Goal: Ask a question

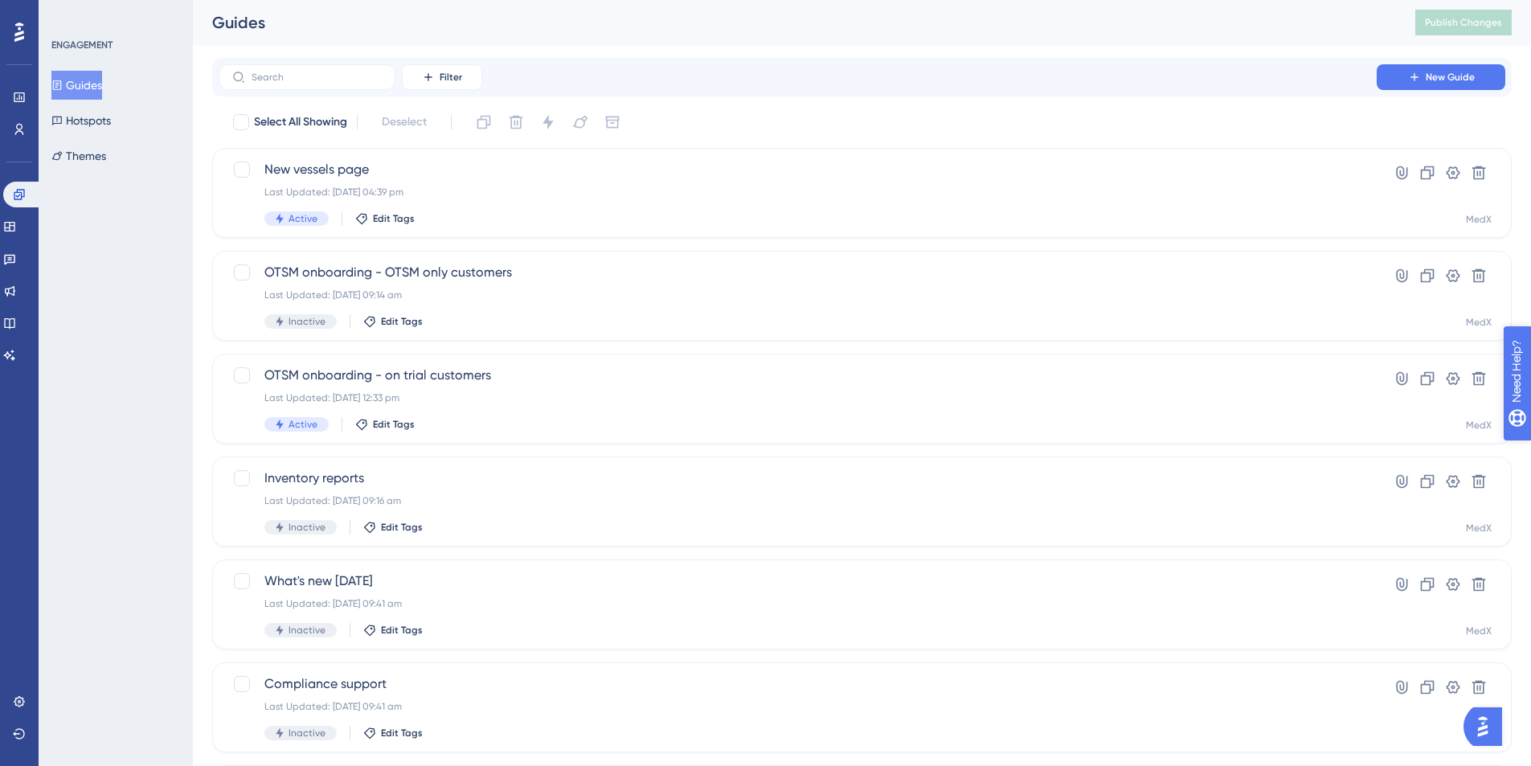
click at [1521, 456] on icon "open resource center" at bounding box center [1525, 452] width 17 height 17
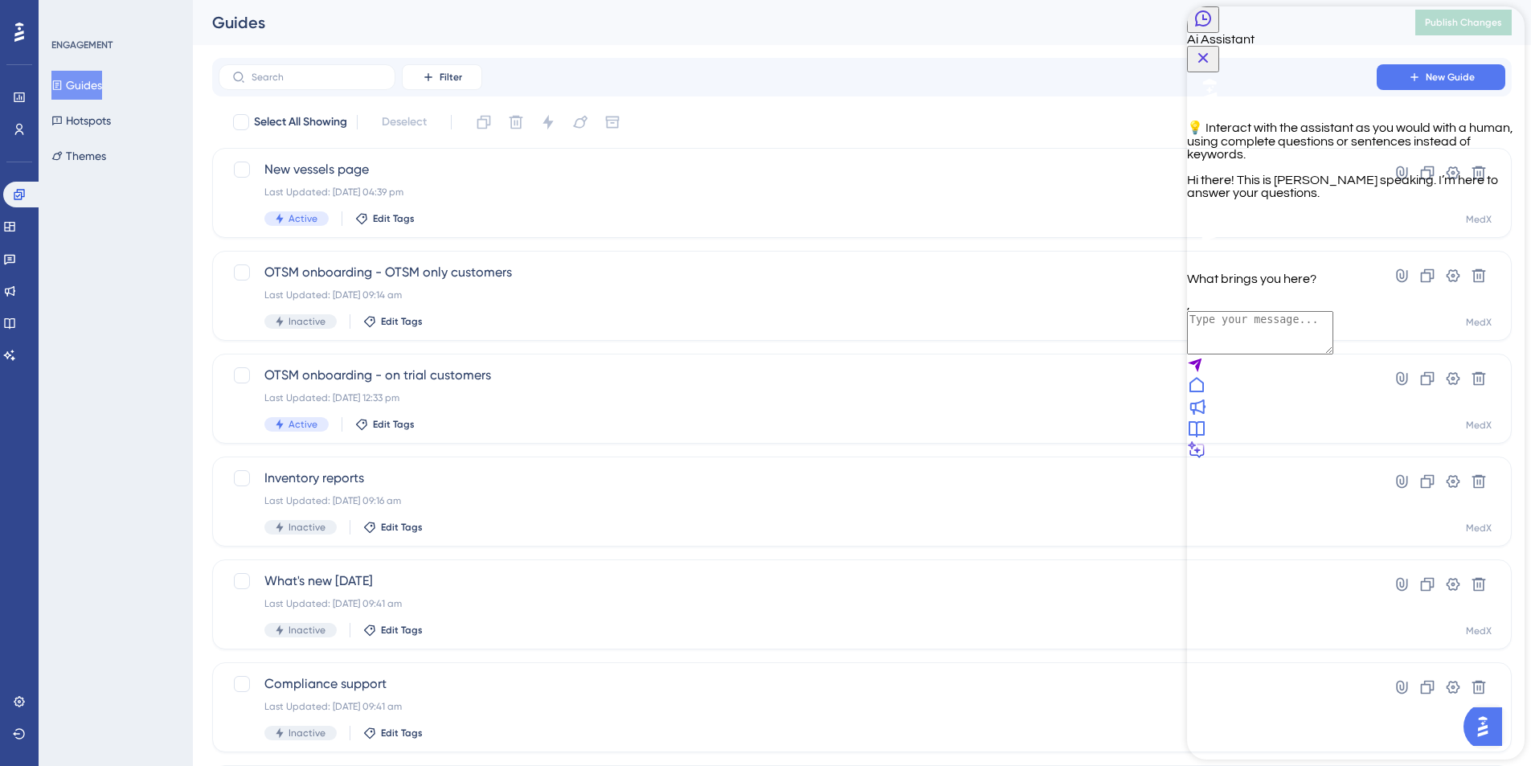
click at [1278, 354] on textarea "AI Assistant Text Input" at bounding box center [1260, 332] width 146 height 43
click at [1346, 285] on div "💡 Interact with the assistant as you would with a human, using complete questio…" at bounding box center [1355, 178] width 337 height 213
click at [1211, 27] on icon "Back Button" at bounding box center [1203, 18] width 16 height 16
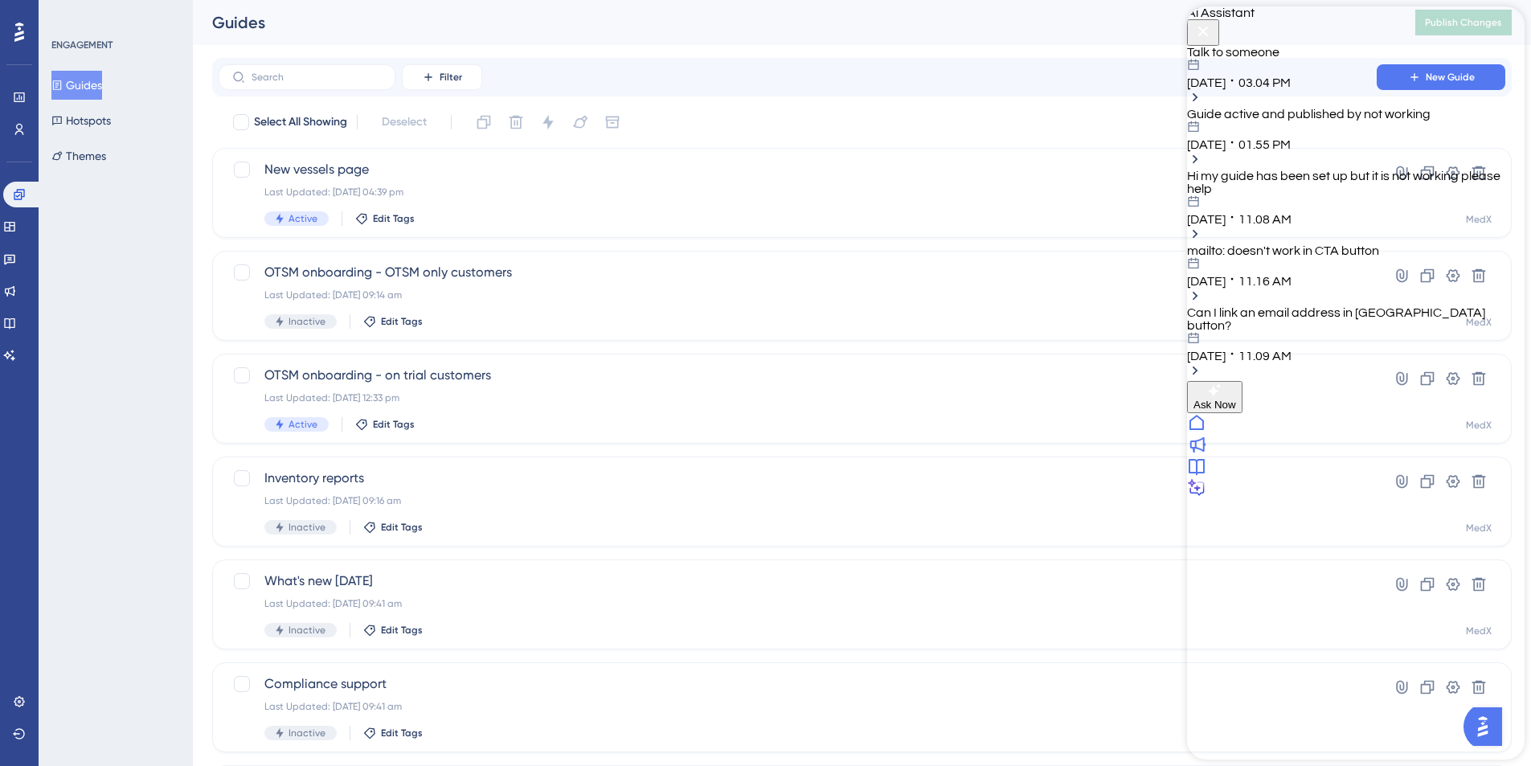
click at [1387, 89] on div "[DATE] 03.04 PM" at bounding box center [1355, 74] width 337 height 31
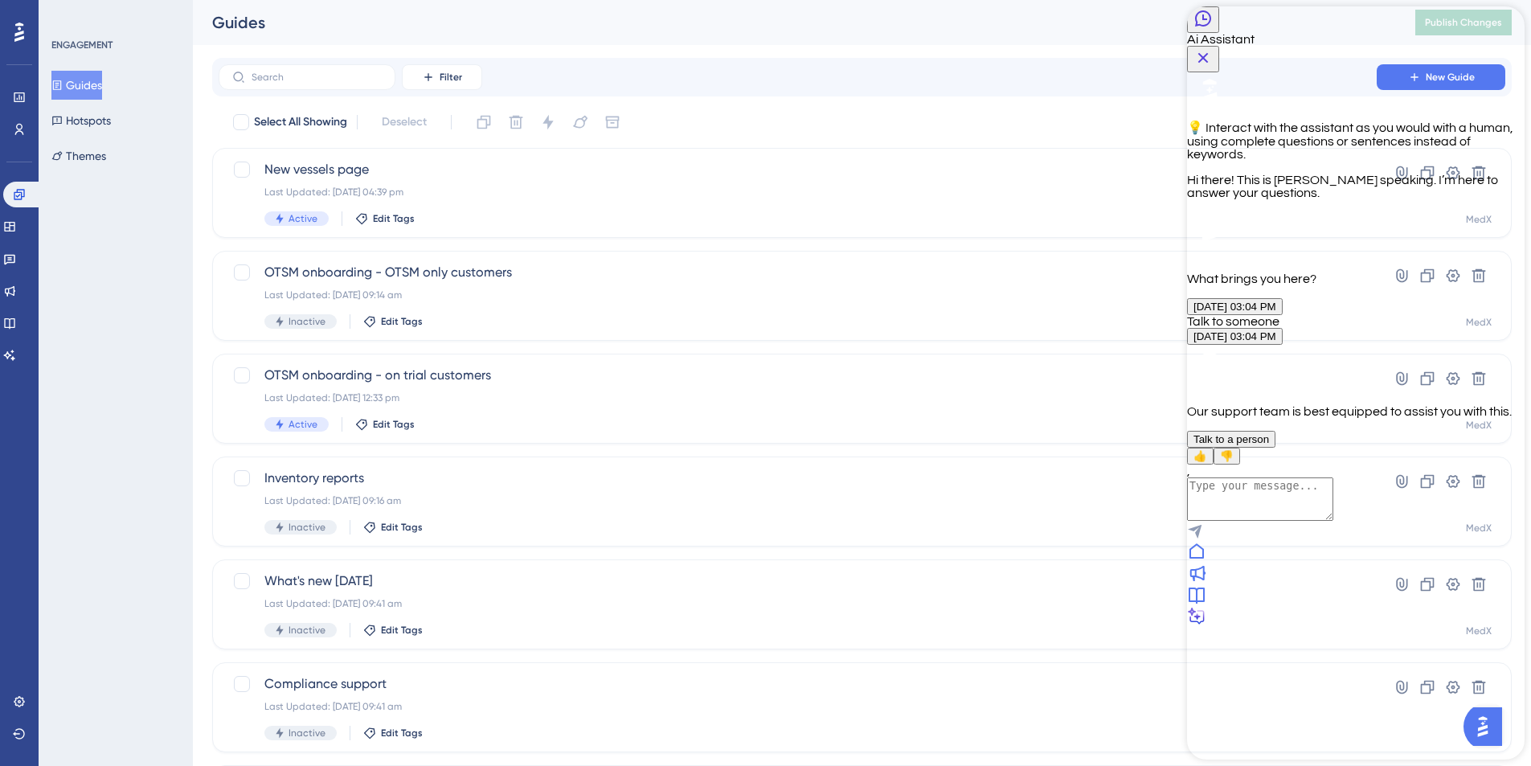
click at [1269, 445] on span "Talk to a person" at bounding box center [1231, 439] width 76 height 12
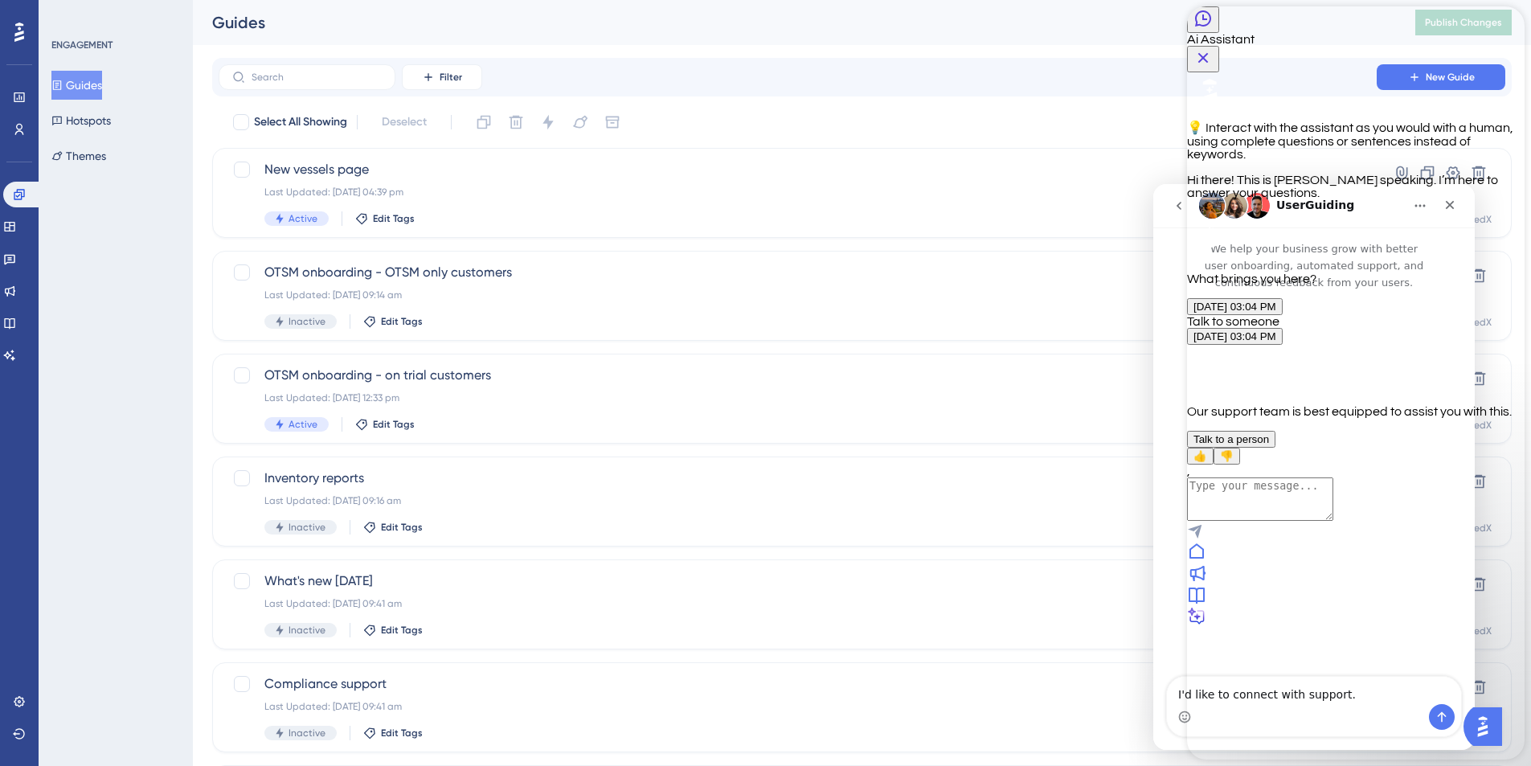
click at [1213, 48] on icon "Close Button" at bounding box center [1202, 57] width 19 height 19
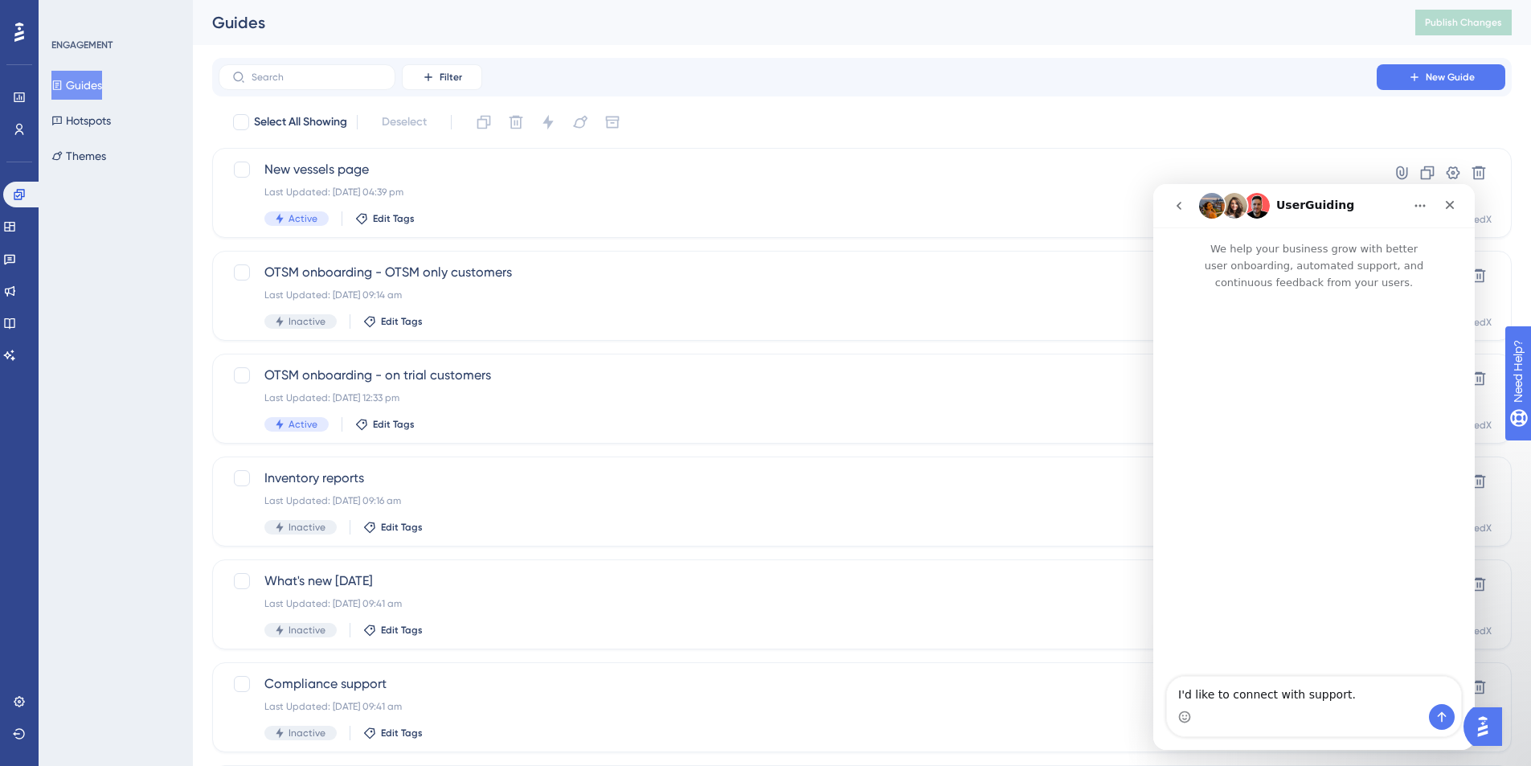
click at [1175, 200] on icon "go back" at bounding box center [1178, 205] width 13 height 13
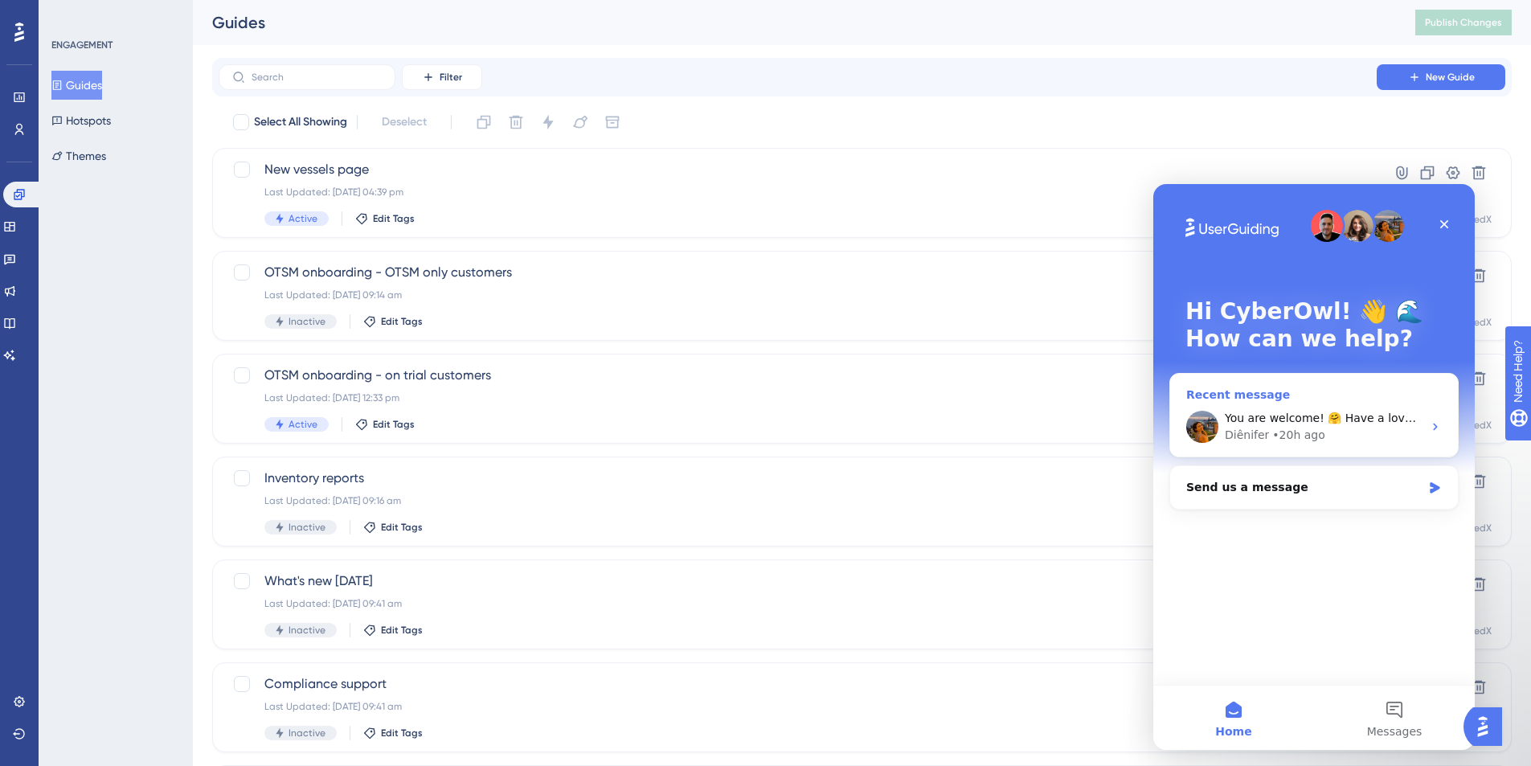
click at [1370, 421] on span "You are welcome! 🤗 Have a lovely day ahead!" at bounding box center [1357, 417] width 264 height 13
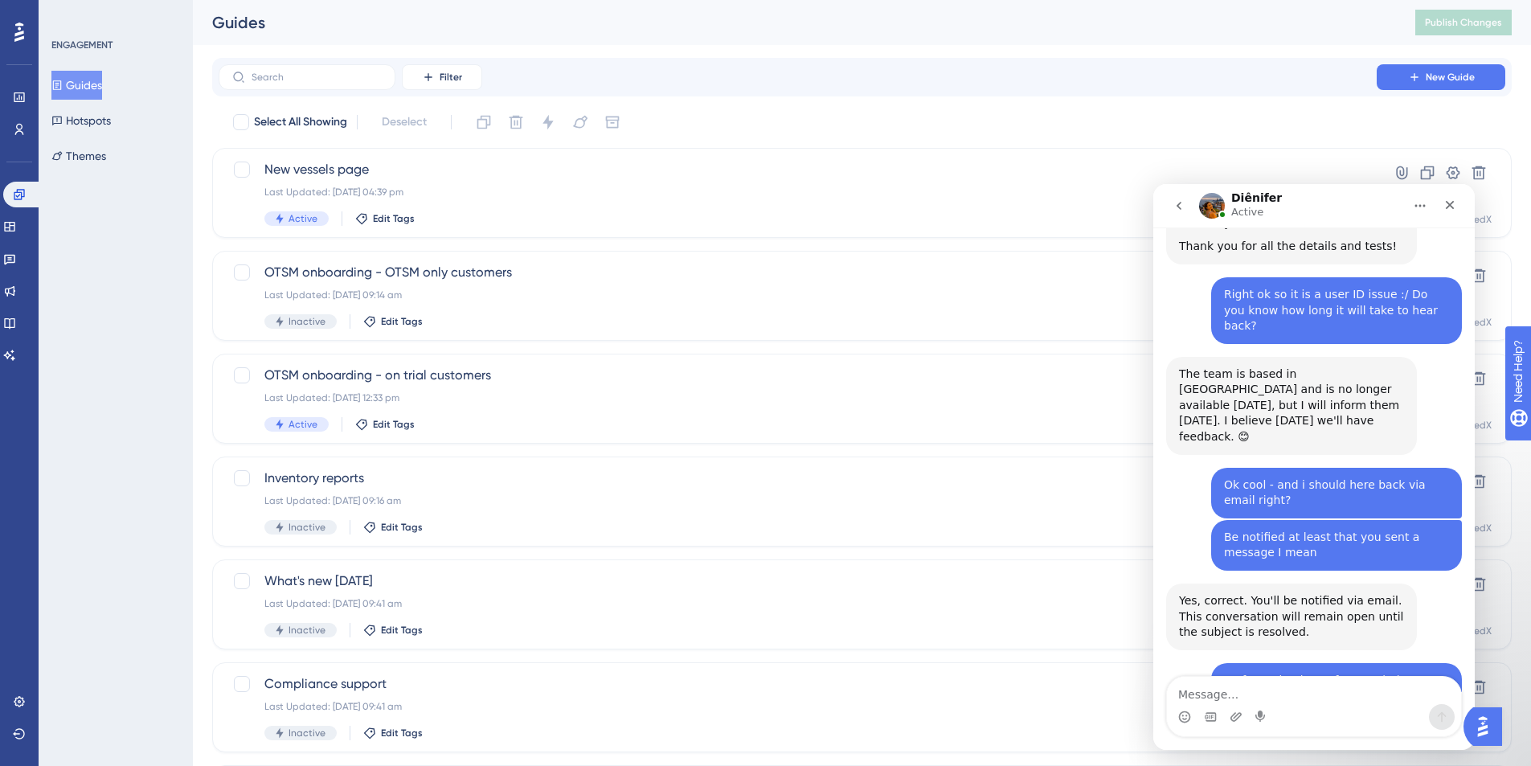
scroll to position [3392, 0]
click at [1331, 698] on textarea "Message…" at bounding box center [1314, 690] width 294 height 27
